Goal: Task Accomplishment & Management: Use online tool/utility

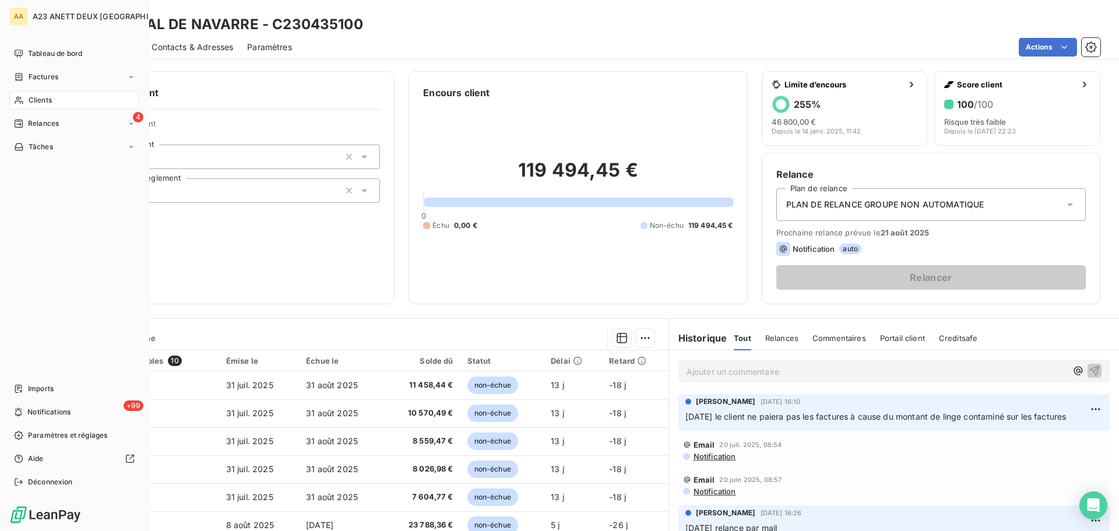
click at [36, 97] on span "Clients" at bounding box center [40, 100] width 23 height 10
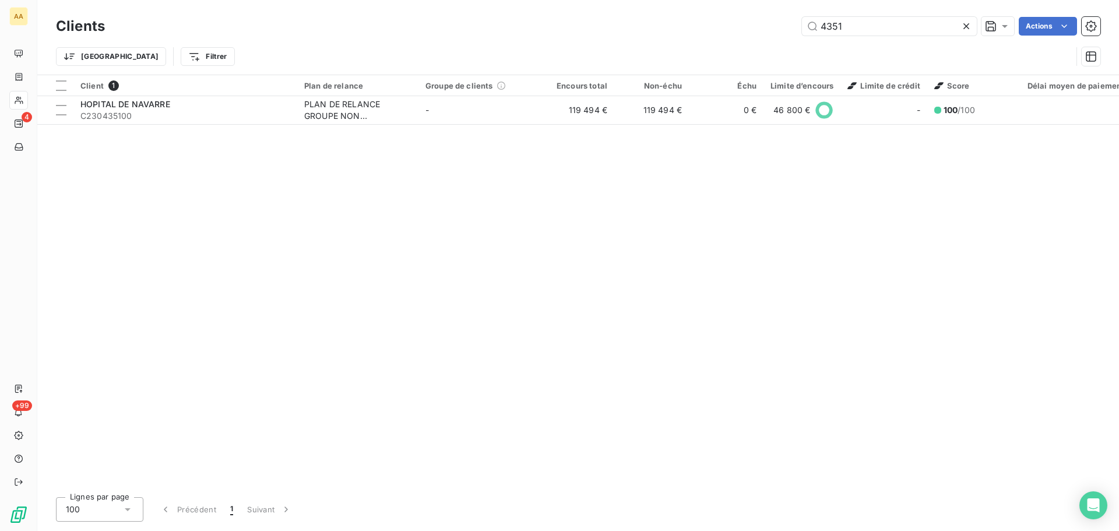
drag, startPoint x: 871, startPoint y: 31, endPoint x: 584, endPoint y: 9, distance: 287.7
click at [656, 34] on div "4351 Actions" at bounding box center [610, 26] width 982 height 19
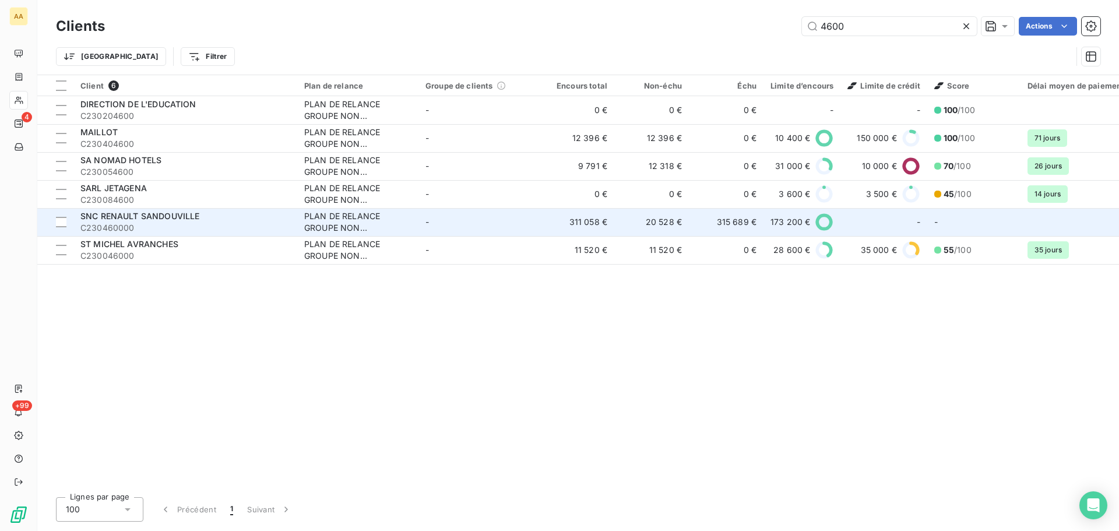
type input "4600"
click at [159, 213] on span "SNC RENAULT SANDOUVILLE" at bounding box center [139, 216] width 119 height 10
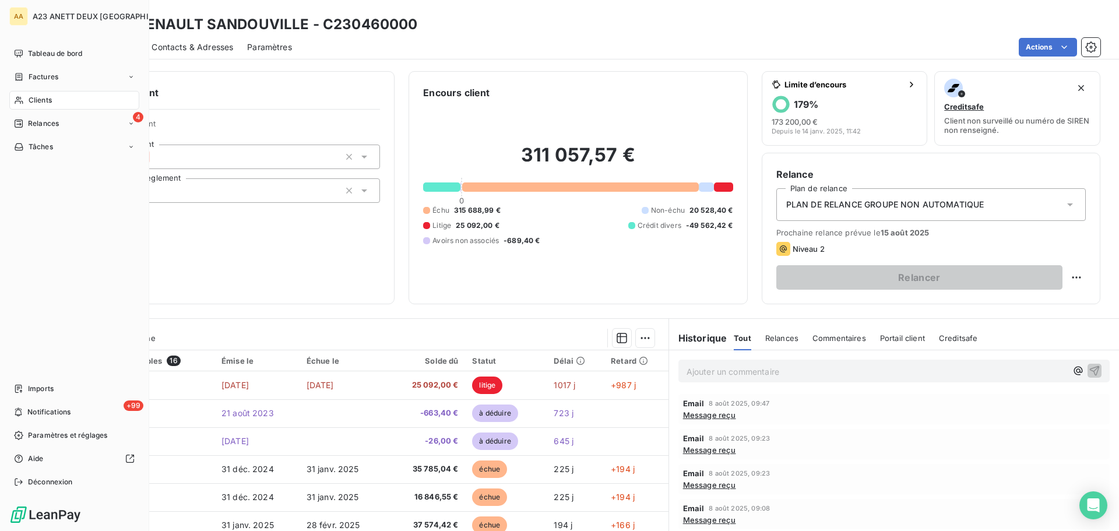
click at [42, 107] on div "Clients" at bounding box center [74, 100] width 130 height 19
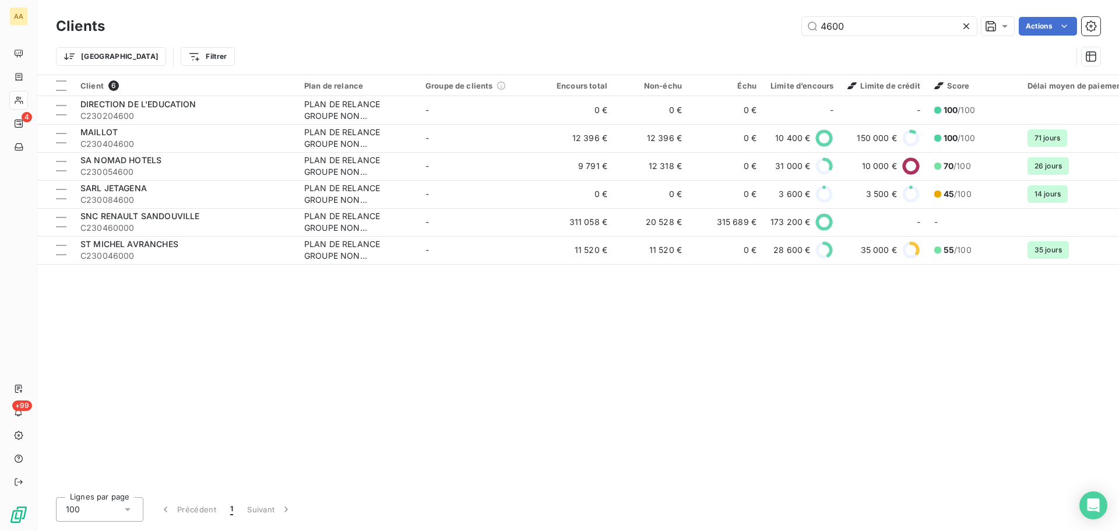
drag, startPoint x: 849, startPoint y: 29, endPoint x: 795, endPoint y: 38, distance: 55.6
click at [795, 38] on div "Clients 4600 Actions" at bounding box center [578, 26] width 1045 height 24
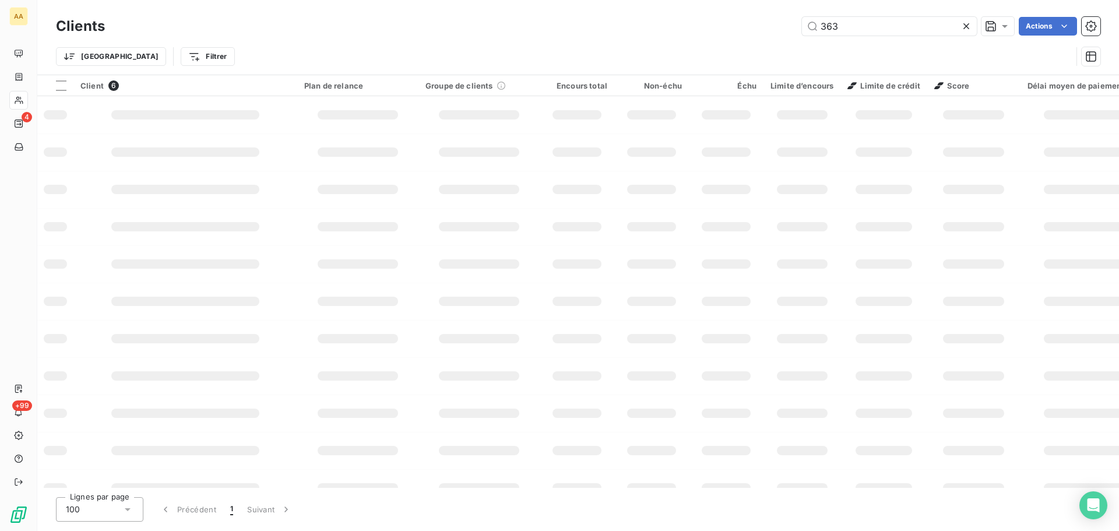
type input "363"
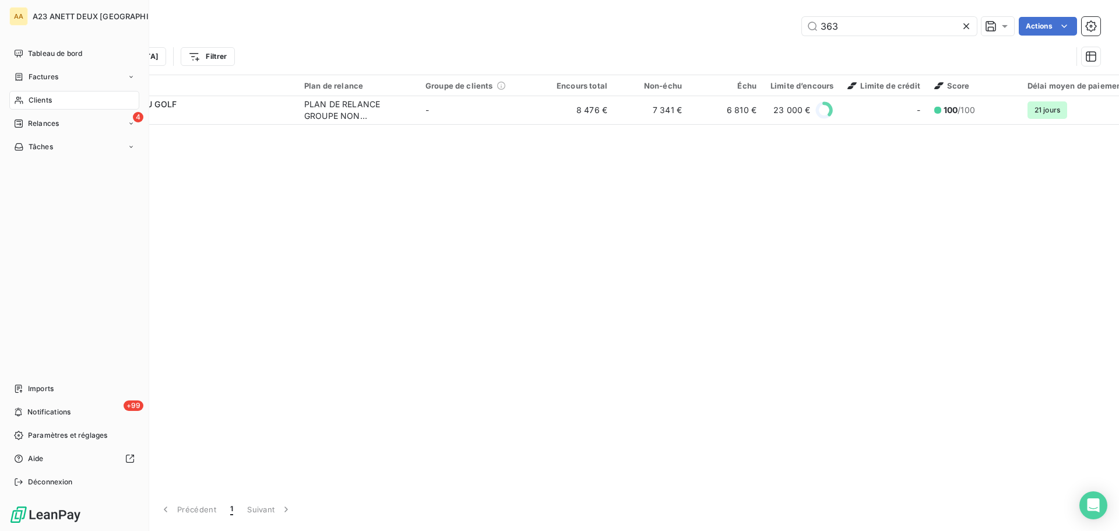
click at [107, 108] on div "Clients" at bounding box center [74, 100] width 130 height 19
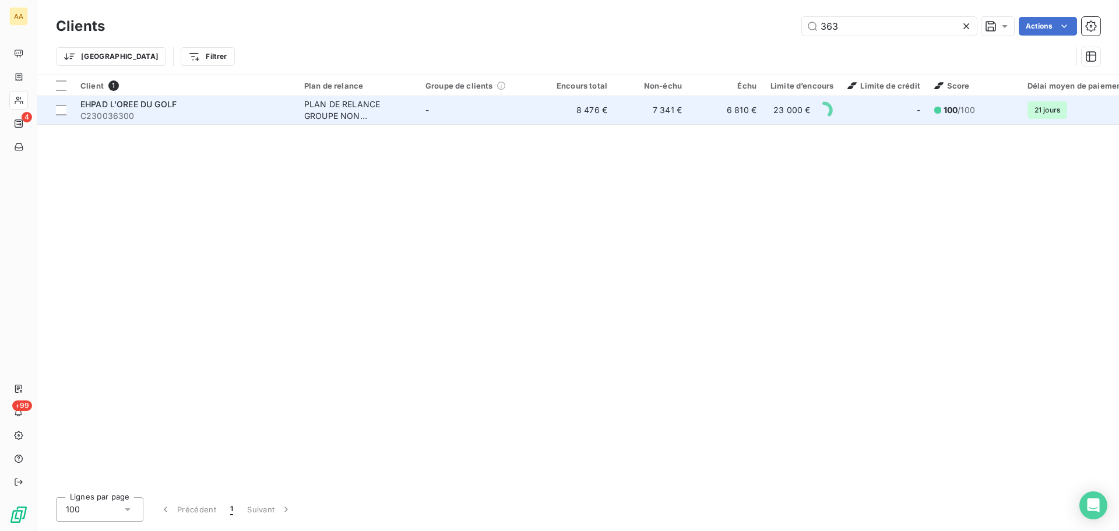
click at [174, 110] on span "C230036300" at bounding box center [185, 116] width 210 height 12
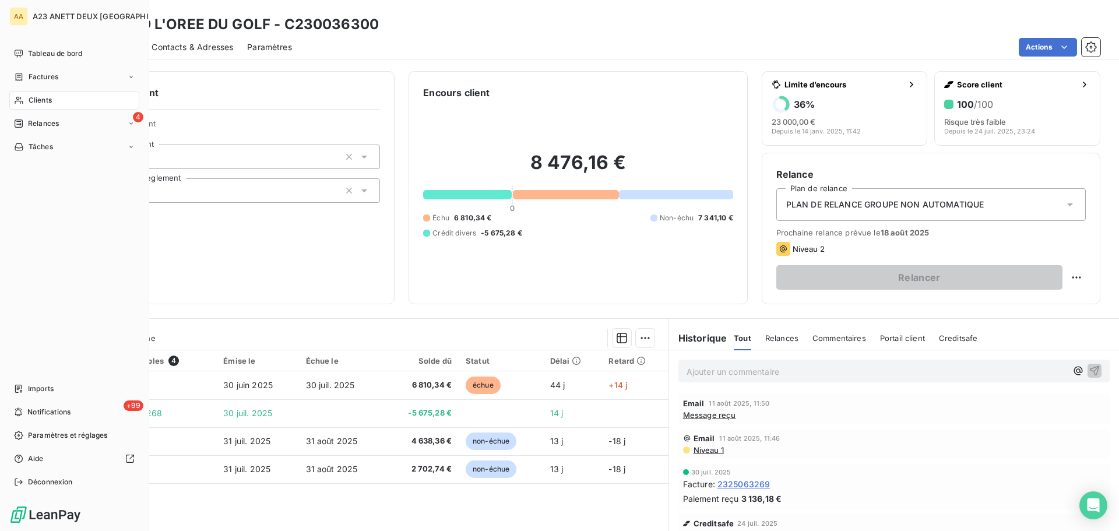
click at [42, 97] on span "Clients" at bounding box center [40, 100] width 23 height 10
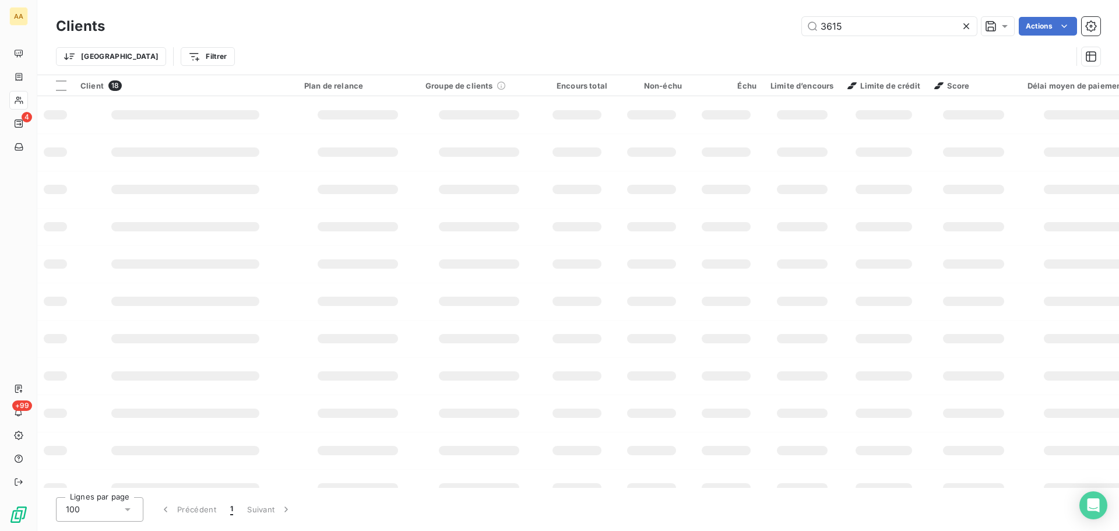
type input "3615"
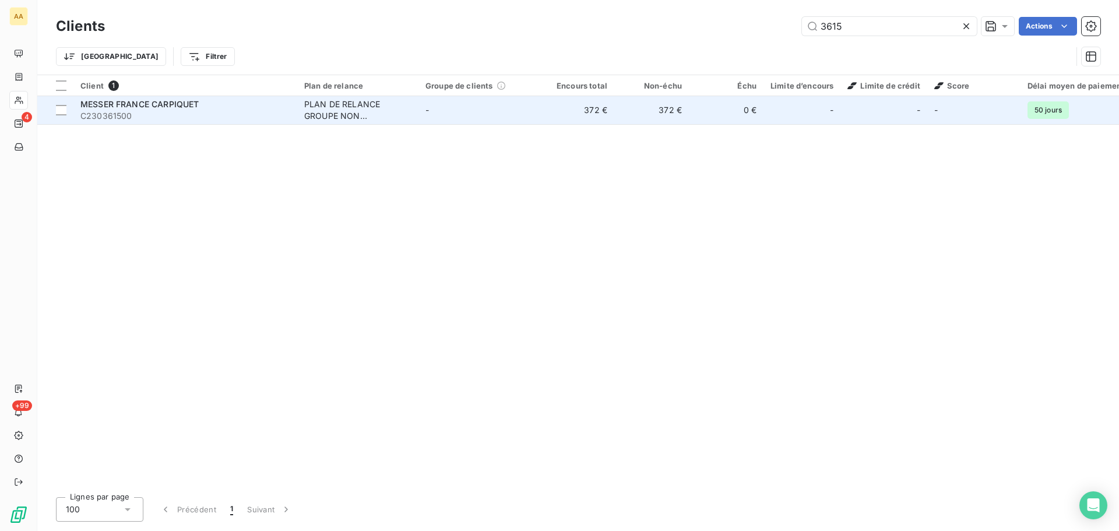
click at [234, 115] on span "C230361500" at bounding box center [185, 116] width 210 height 12
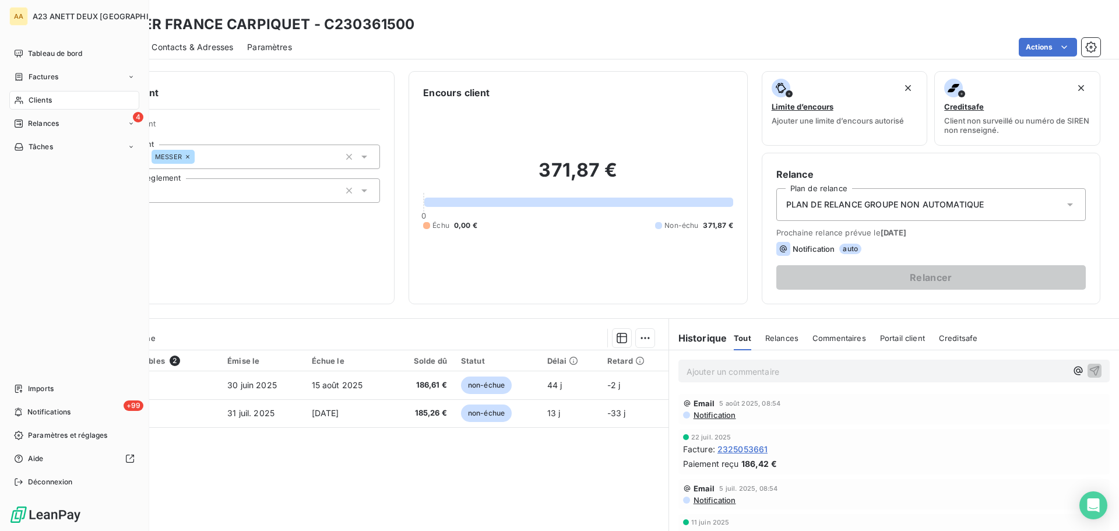
click at [40, 101] on span "Clients" at bounding box center [40, 100] width 23 height 10
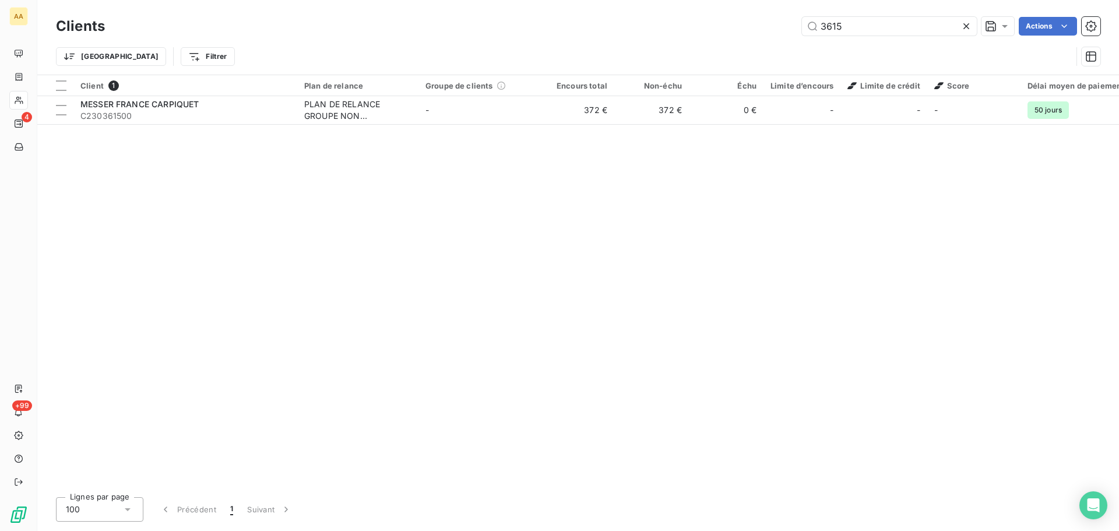
drag, startPoint x: 868, startPoint y: 22, endPoint x: 594, endPoint y: 2, distance: 274.7
click at [600, 19] on div "3615 Actions" at bounding box center [610, 26] width 982 height 19
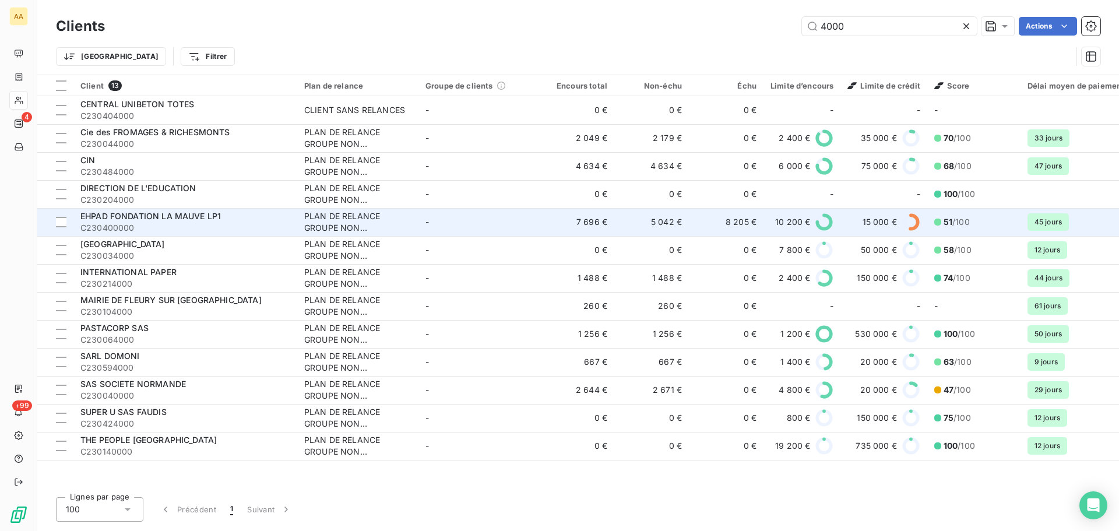
type input "4000"
click at [172, 225] on span "C230400000" at bounding box center [185, 228] width 210 height 12
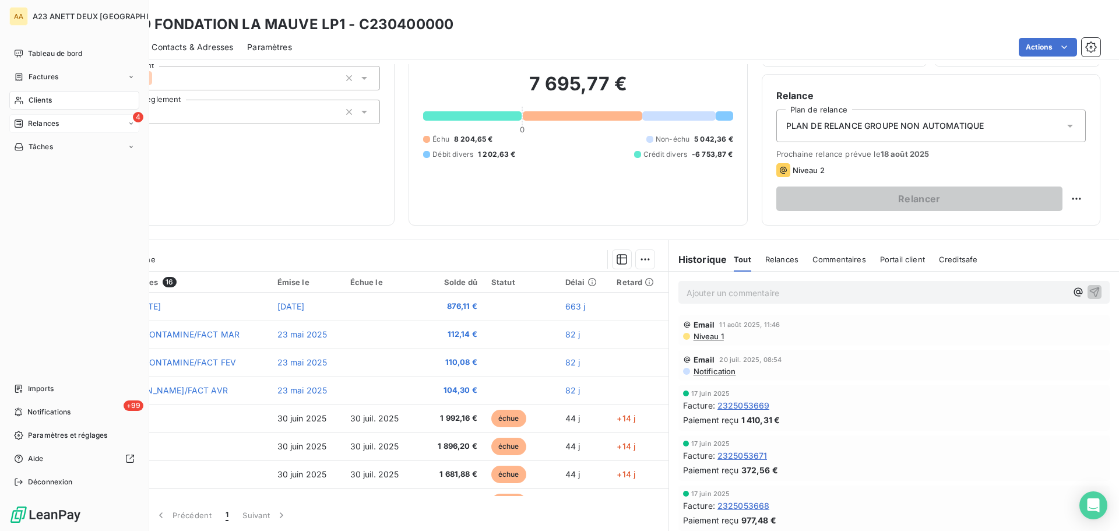
click at [50, 123] on span "Relances" at bounding box center [43, 123] width 31 height 10
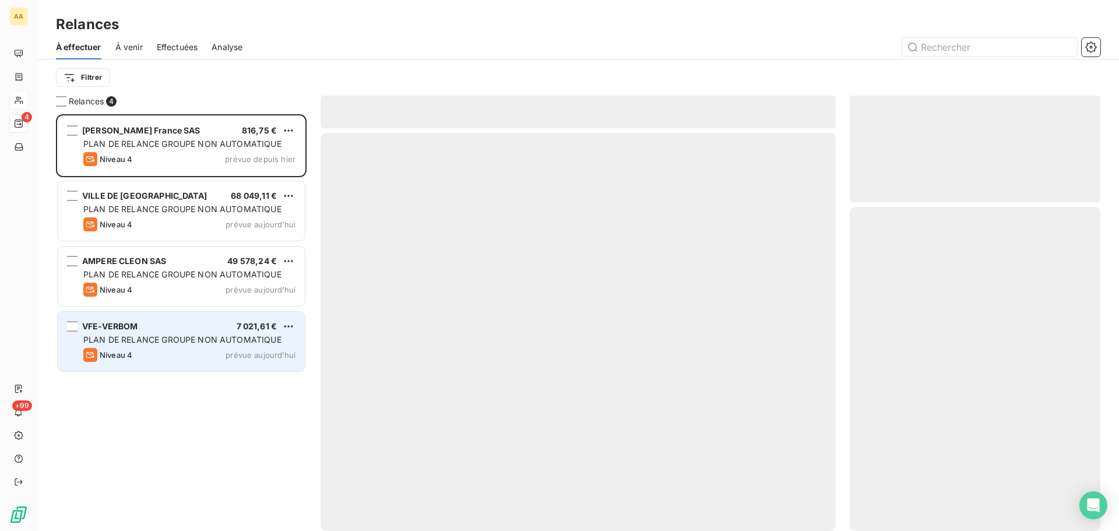
scroll to position [408, 242]
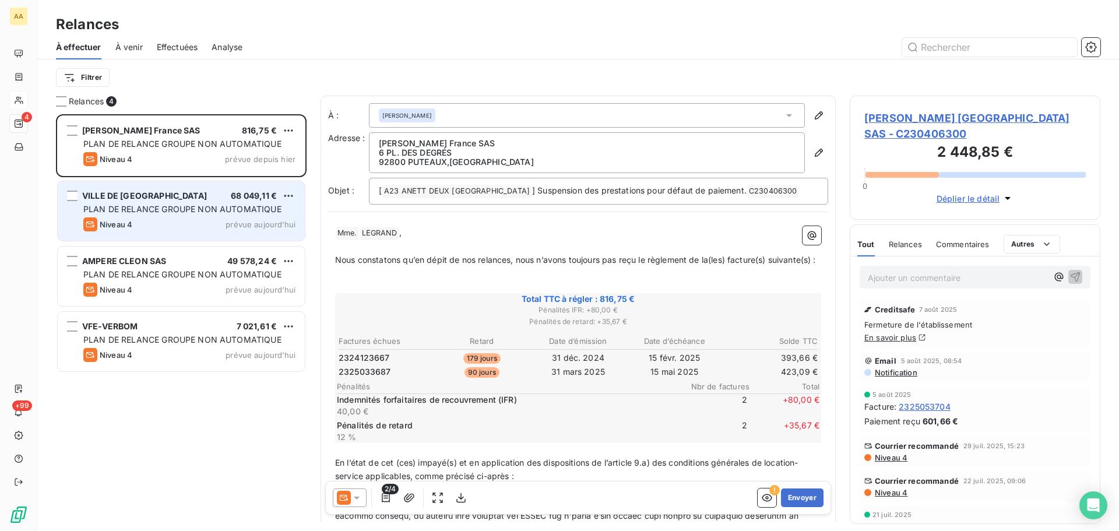
click at [223, 203] on div "VILLE DE DIEPPE 68 049,11 € PLAN DE RELANCE GROUPE NON AUTOMATIQUE Niveau 4 pré…" at bounding box center [181, 210] width 247 height 59
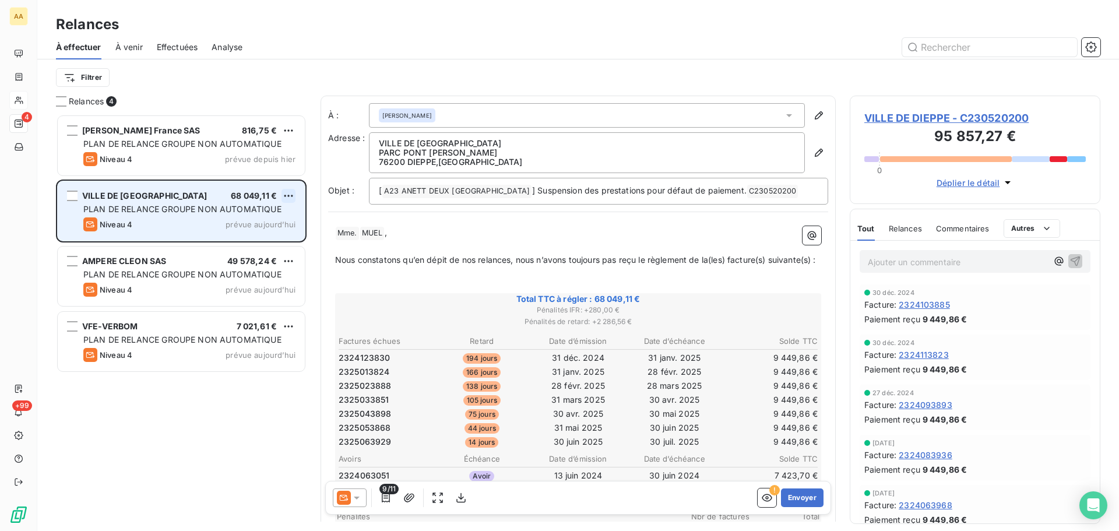
click at [289, 192] on html "AA 4 +99 Relances À effectuer À venir Effectuées Analyse Filtrer Relances 4 SEG…" at bounding box center [559, 265] width 1119 height 531
click at [239, 242] on div "Passer cette action" at bounding box center [238, 240] width 104 height 19
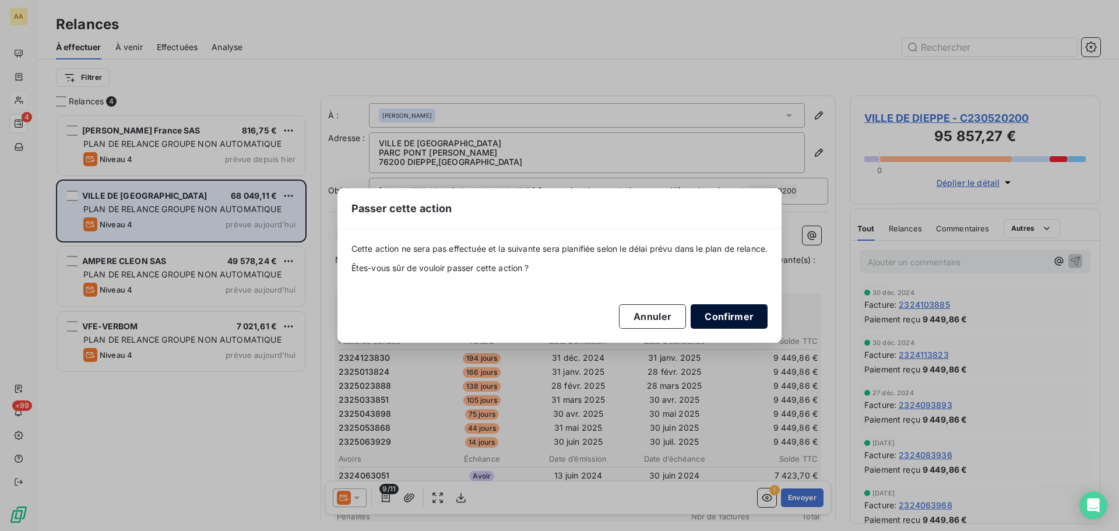
click at [723, 315] on button "Confirmer" at bounding box center [729, 316] width 77 height 24
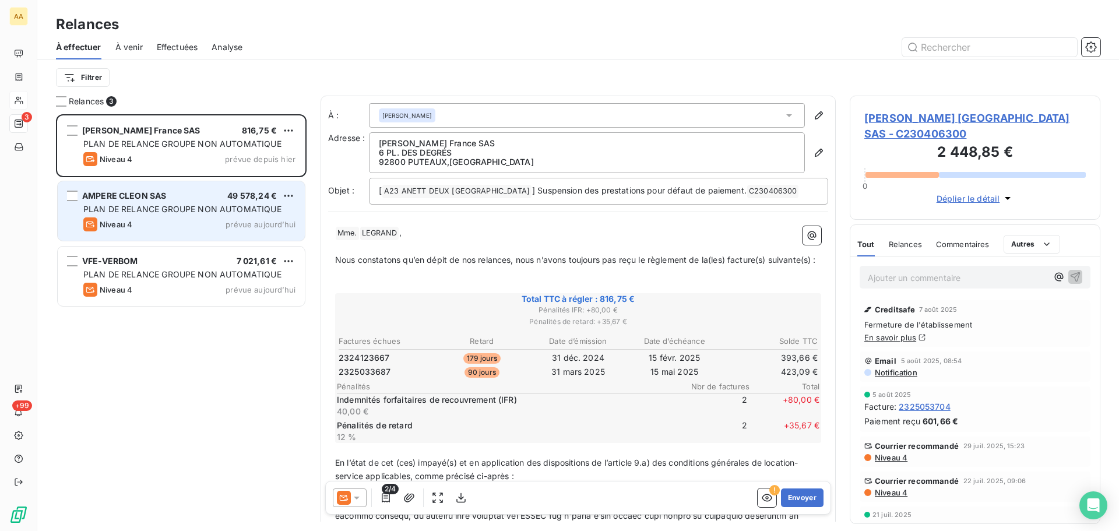
click at [227, 210] on span "PLAN DE RELANCE GROUPE NON AUTOMATIQUE" at bounding box center [182, 209] width 198 height 10
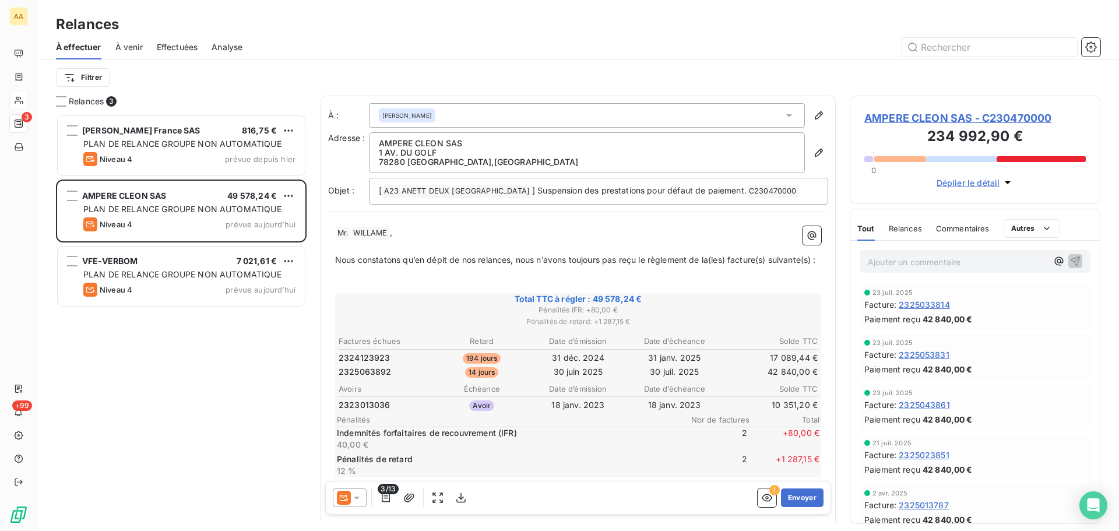
click at [362, 501] on icon at bounding box center [357, 498] width 12 height 12
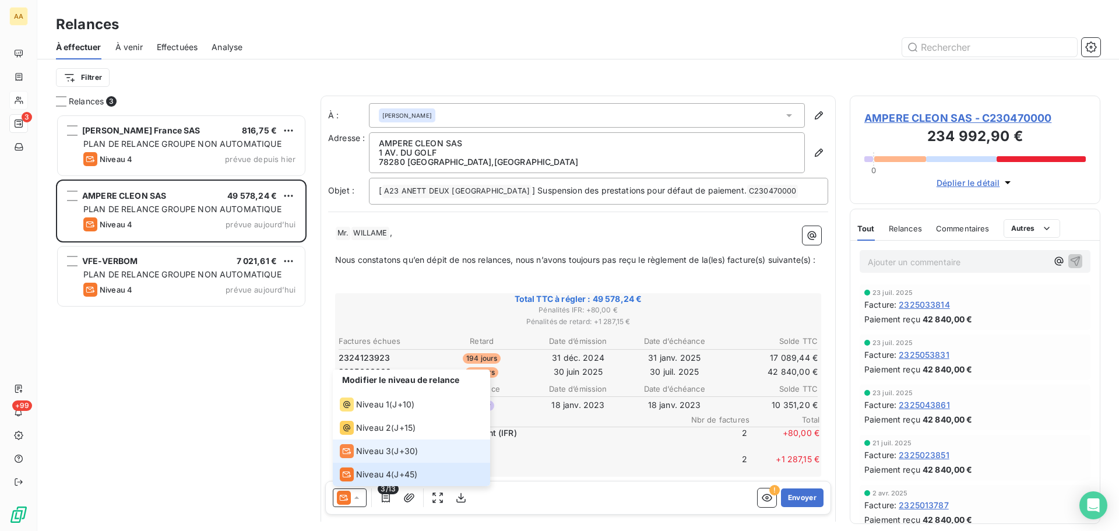
click at [363, 450] on span "Niveau 3" at bounding box center [373, 451] width 35 height 12
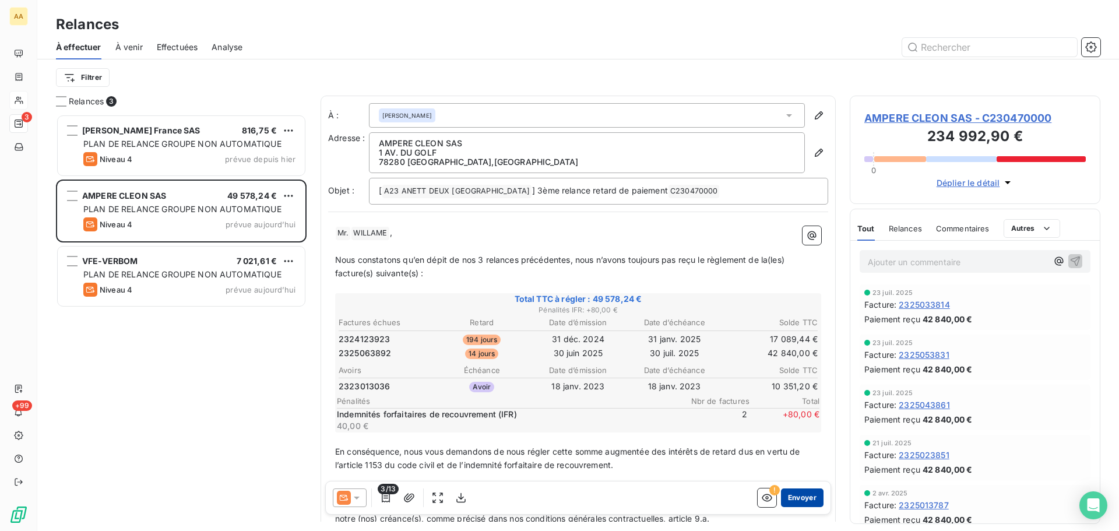
click at [802, 497] on button "Envoyer" at bounding box center [802, 498] width 43 height 19
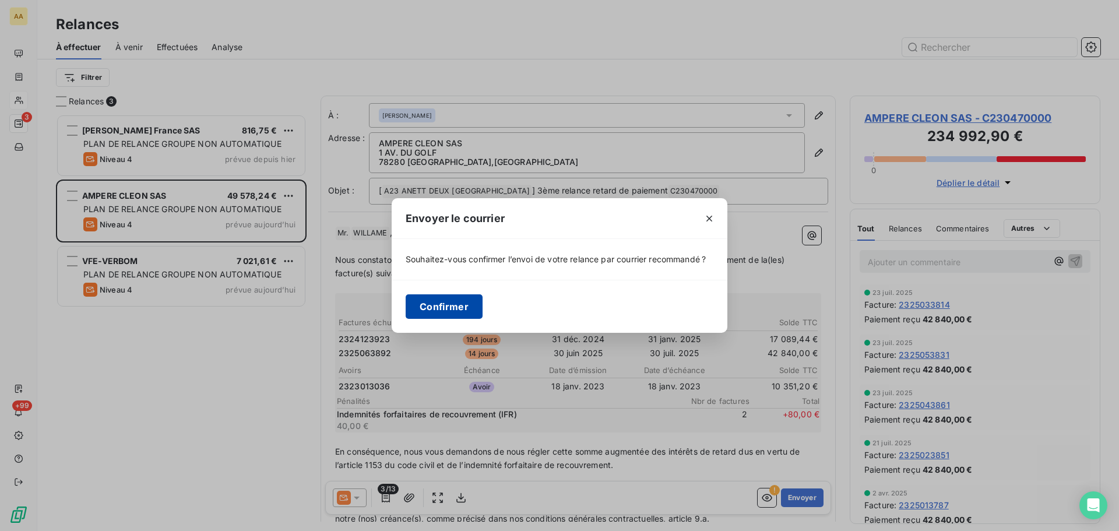
click at [441, 303] on button "Confirmer" at bounding box center [444, 306] width 77 height 24
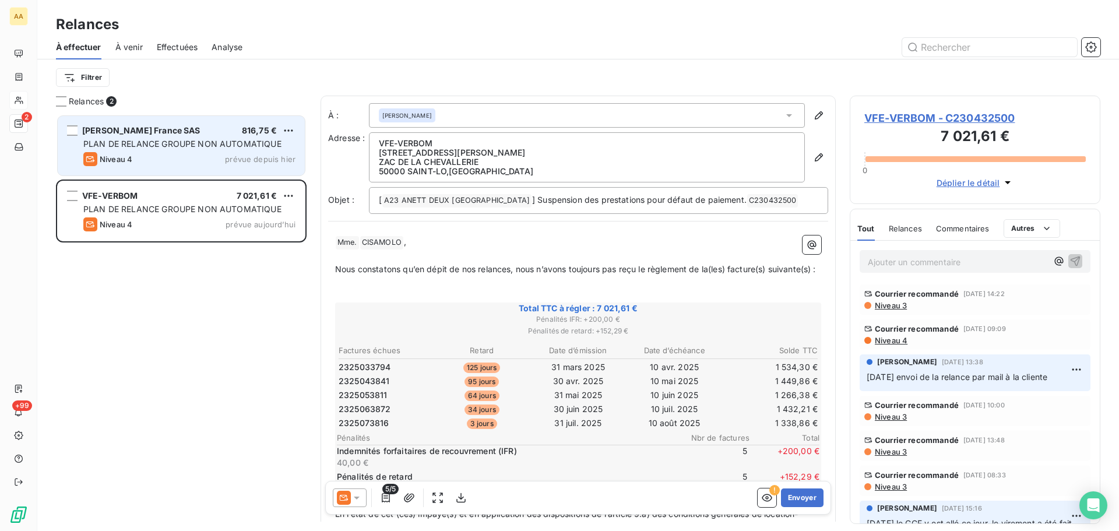
click at [159, 160] on div "Niveau 4 prévue depuis [DATE]" at bounding box center [189, 159] width 212 height 14
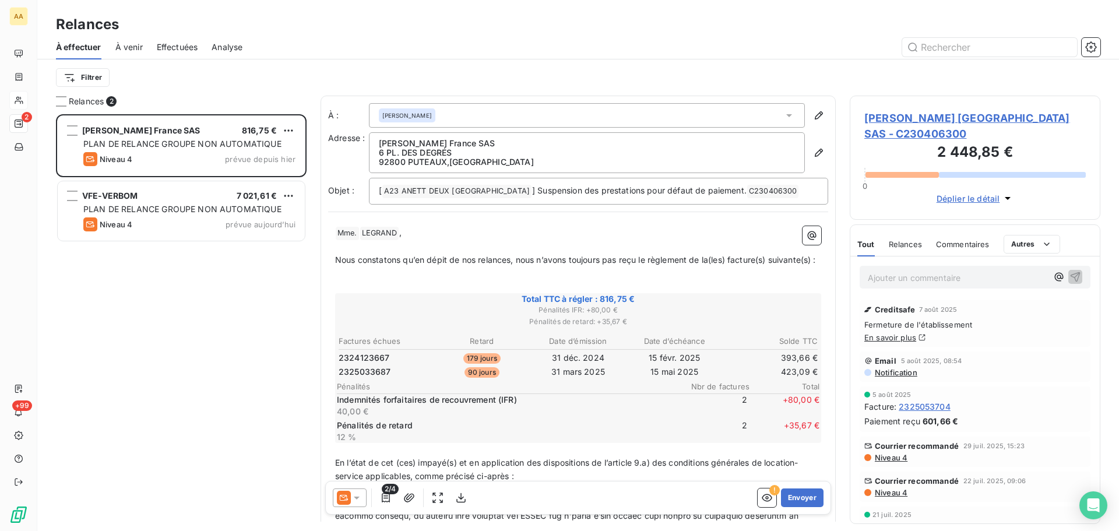
click at [360, 494] on icon at bounding box center [357, 498] width 12 height 12
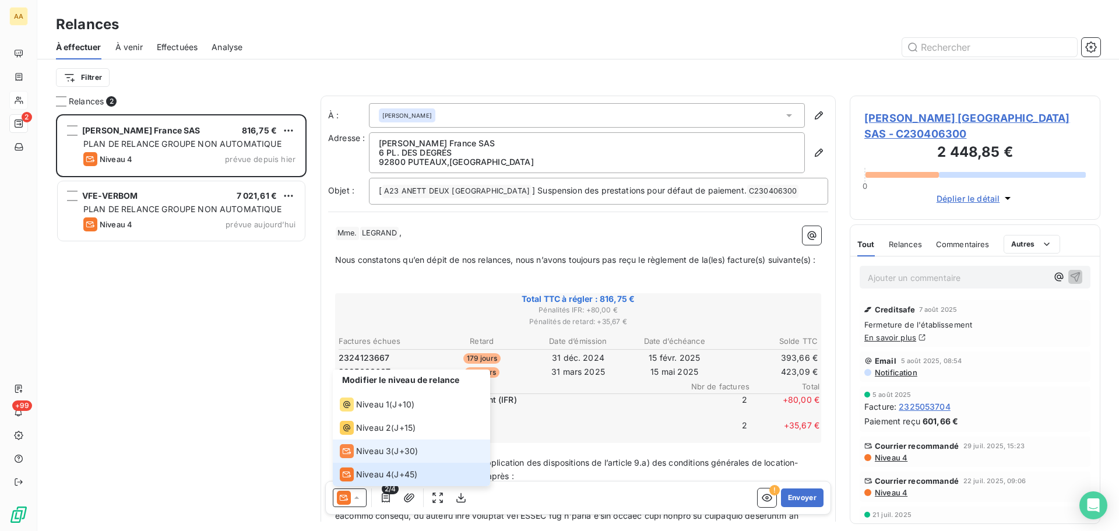
click at [371, 450] on span "Niveau 3" at bounding box center [373, 451] width 35 height 12
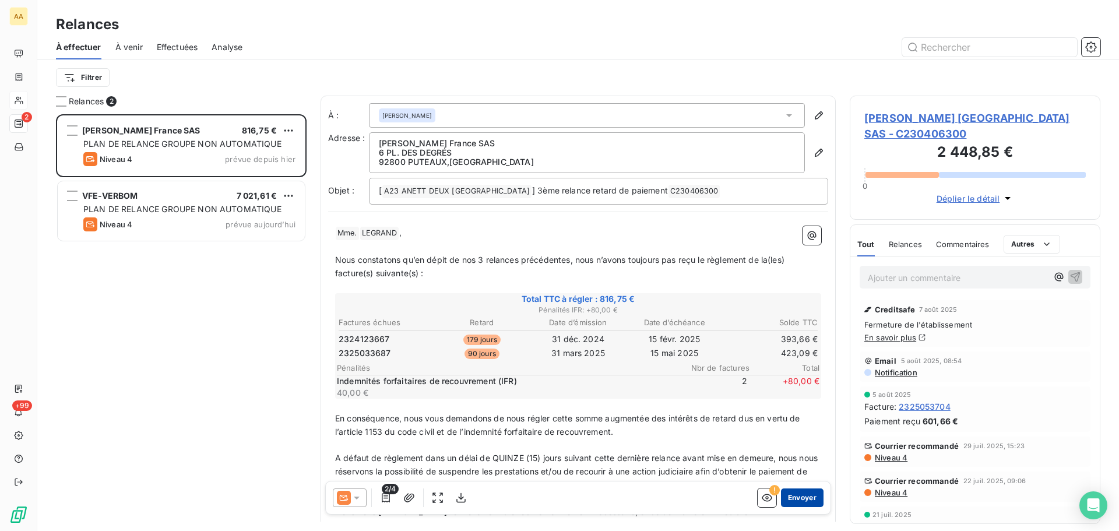
click at [793, 498] on button "Envoyer" at bounding box center [802, 498] width 43 height 19
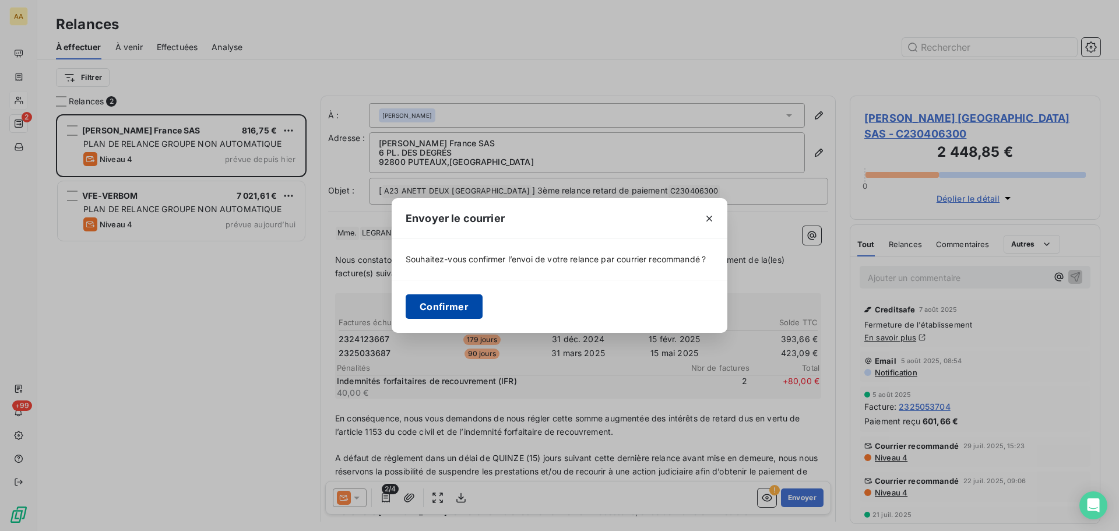
click at [441, 311] on button "Confirmer" at bounding box center [444, 306] width 77 height 24
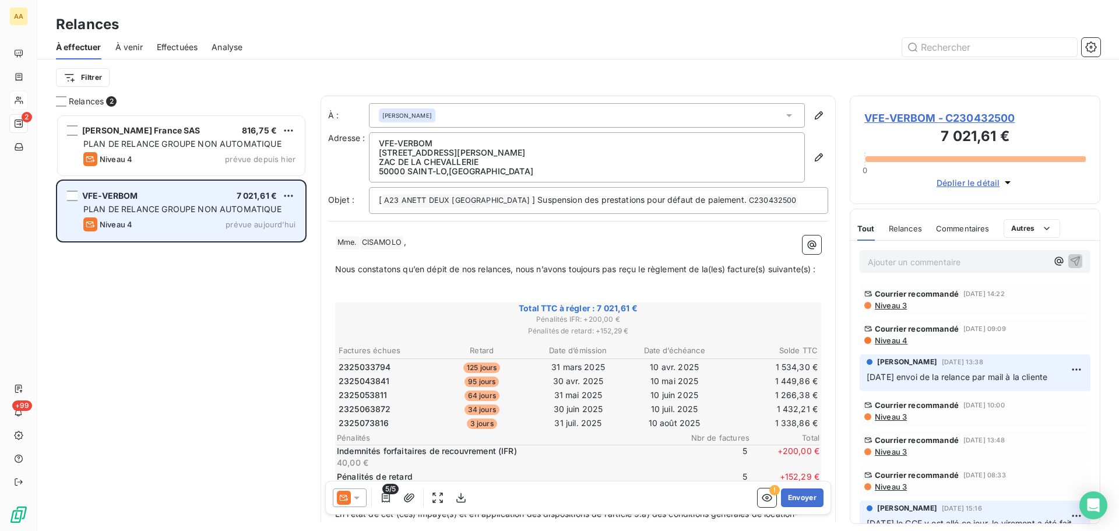
click at [229, 223] on span "prévue aujourd’hui" at bounding box center [261, 224] width 70 height 9
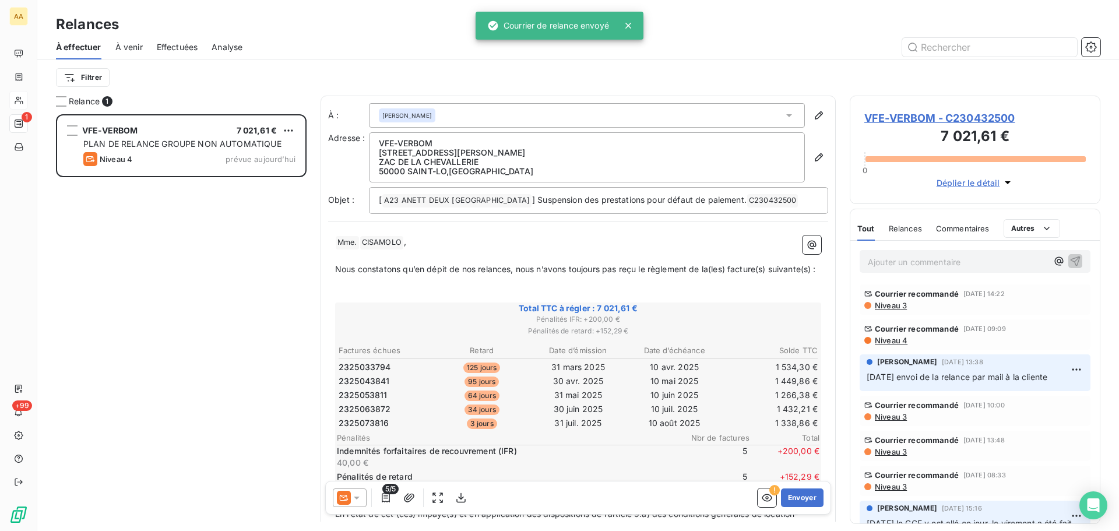
click at [356, 499] on icon at bounding box center [357, 498] width 6 height 3
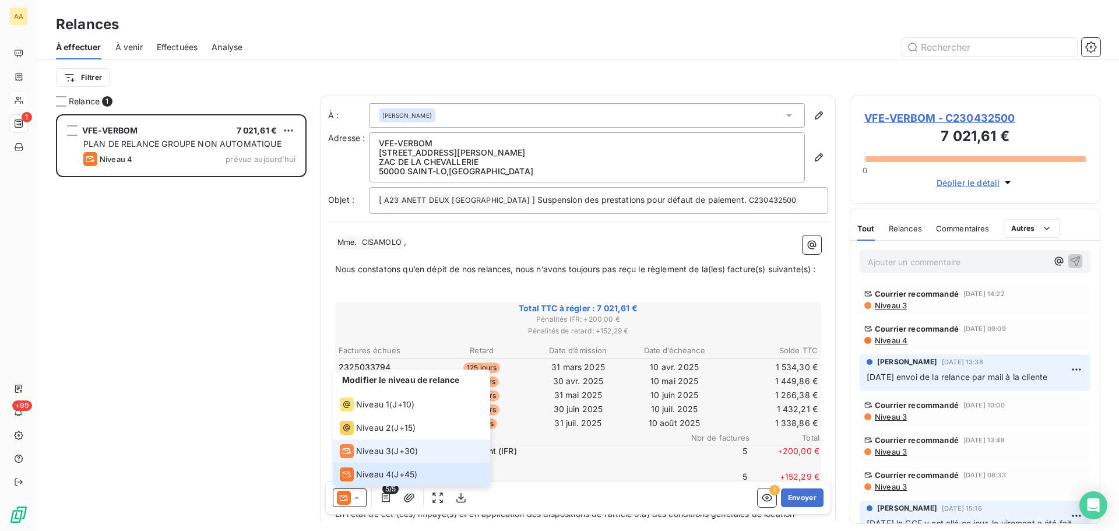
click at [374, 451] on span "Niveau 3" at bounding box center [373, 451] width 35 height 12
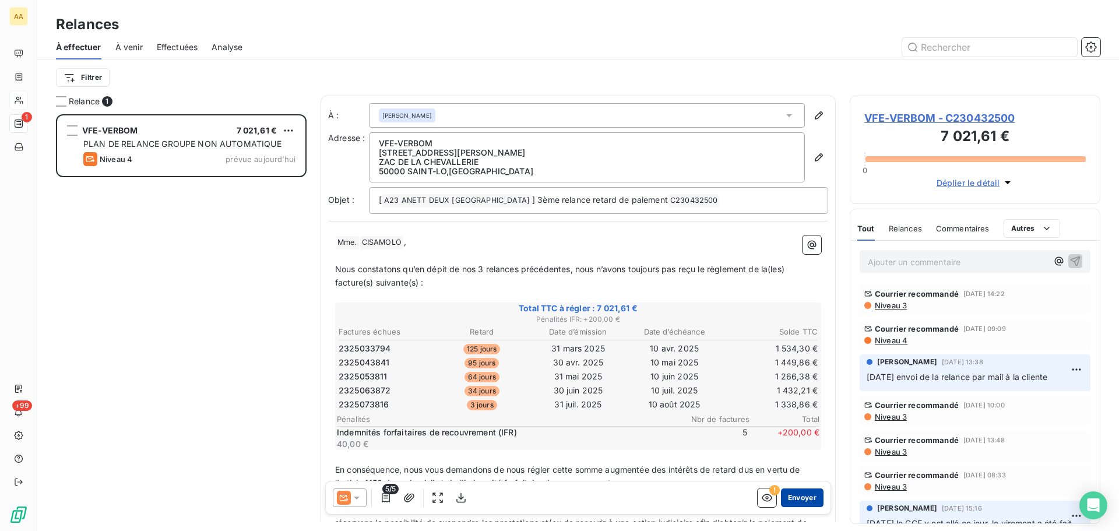
click at [781, 497] on button "Envoyer" at bounding box center [802, 498] width 43 height 19
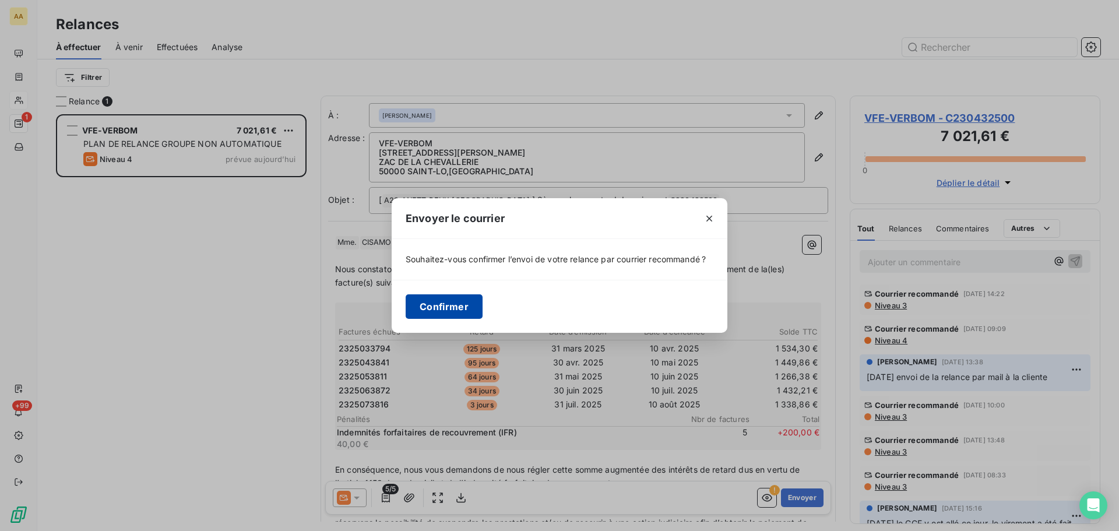
click at [464, 304] on button "Confirmer" at bounding box center [444, 306] width 77 height 24
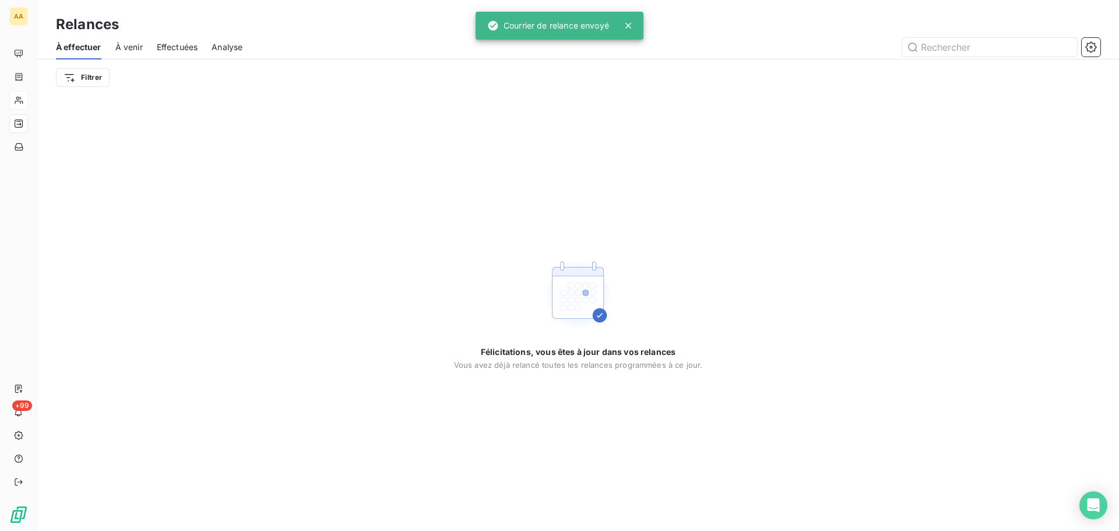
click at [137, 50] on span "À venir" at bounding box center [128, 47] width 27 height 12
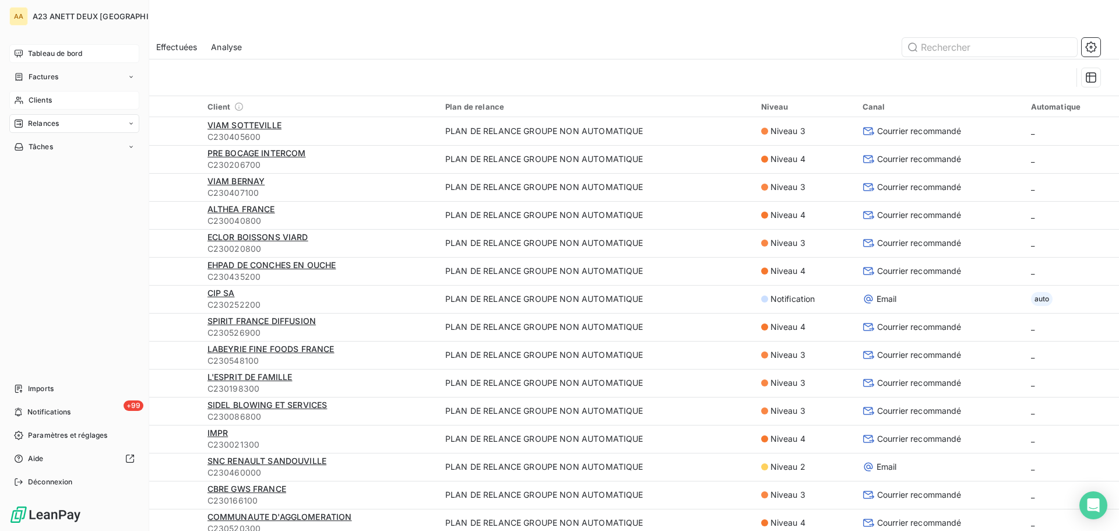
click at [38, 51] on span "Tableau de bord" at bounding box center [55, 53] width 54 height 10
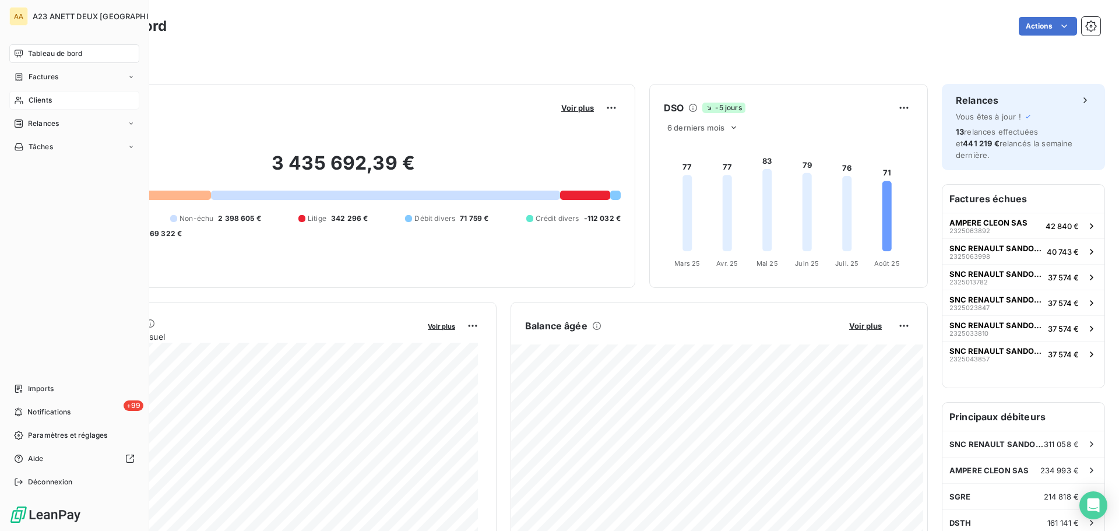
click at [46, 103] on span "Clients" at bounding box center [40, 100] width 23 height 10
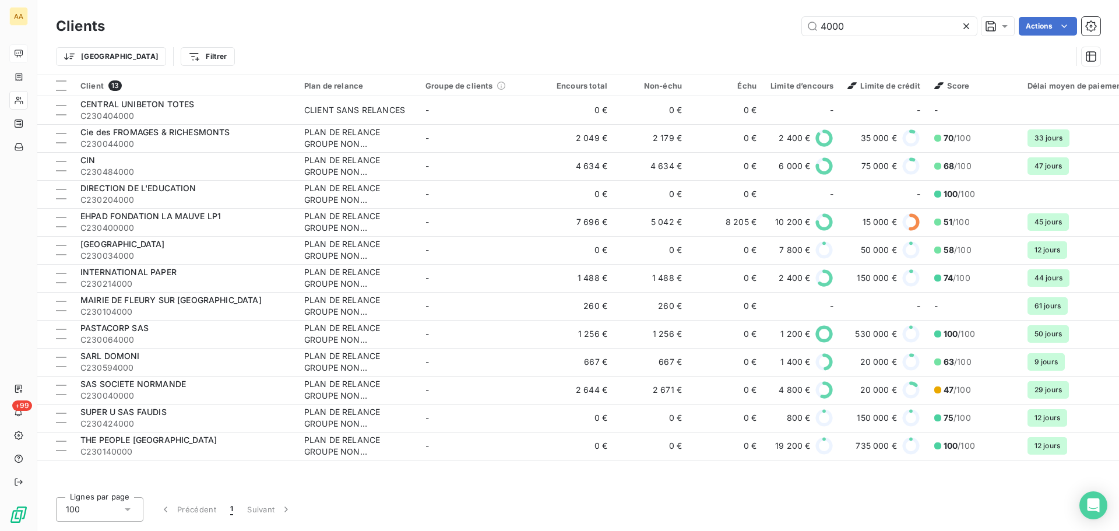
drag, startPoint x: 862, startPoint y: 29, endPoint x: 643, endPoint y: 43, distance: 219.6
click at [644, 43] on div "Clients 4000 Actions Trier Filtrer" at bounding box center [578, 44] width 1045 height 61
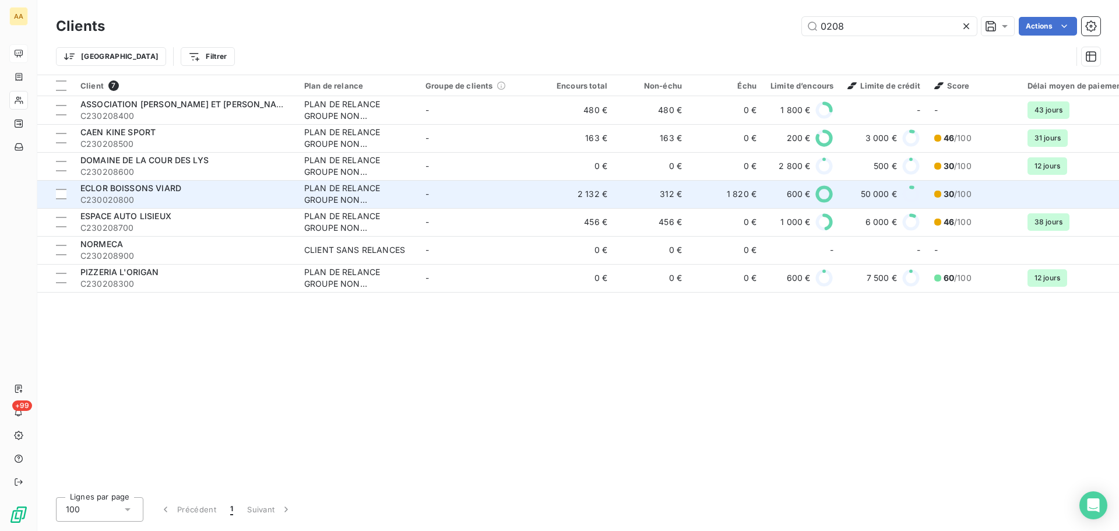
type input "0208"
click at [177, 191] on span "ECLOR BOISSONS VIARD" at bounding box center [130, 188] width 101 height 10
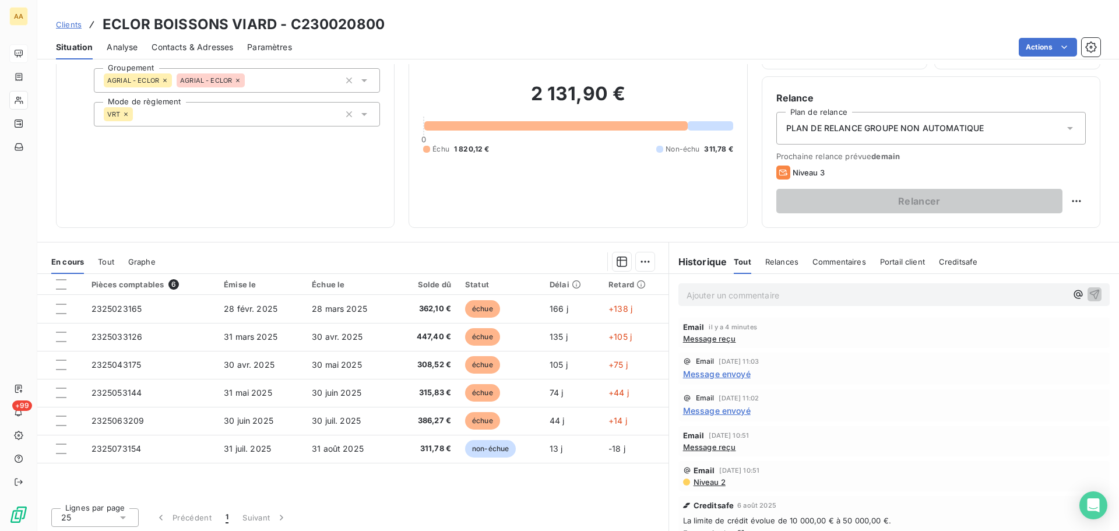
scroll to position [79, 0]
